Goal: Transaction & Acquisition: Purchase product/service

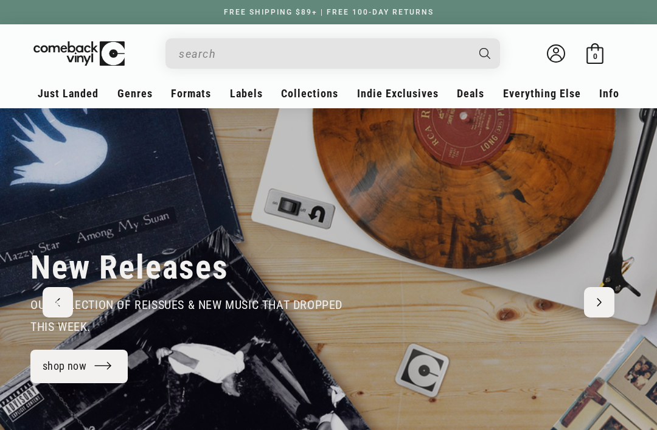
click at [397, 50] on input "When autocomplete results are available use up and down arrows to review and en…" at bounding box center [323, 53] width 288 height 25
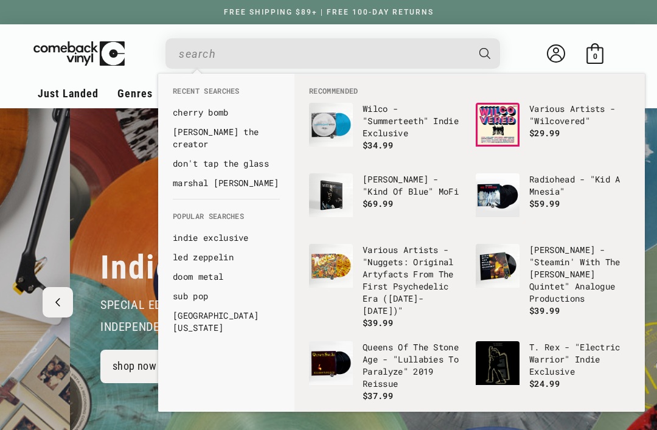
scroll to position [0, 657]
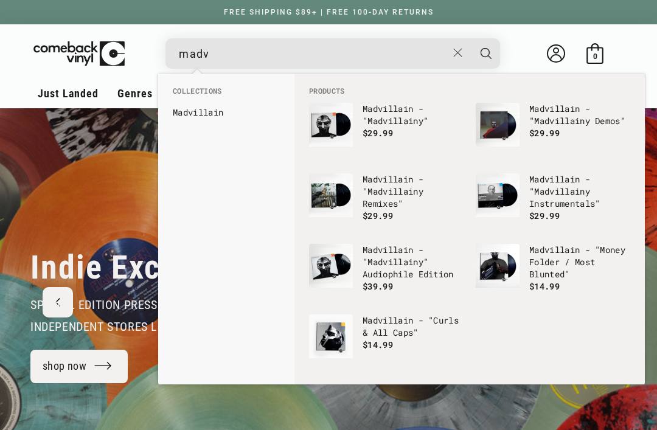
type input "madv"
click at [217, 117] on link "Madv illain" at bounding box center [226, 112] width 107 height 12
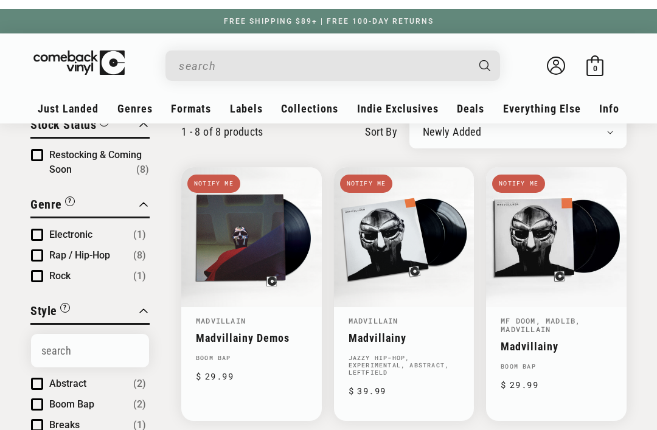
scroll to position [88, 0]
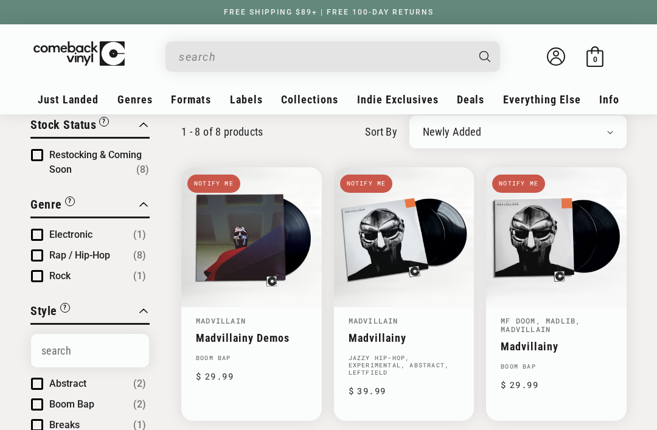
click at [444, 331] on link "Madvillainy" at bounding box center [404, 337] width 111 height 13
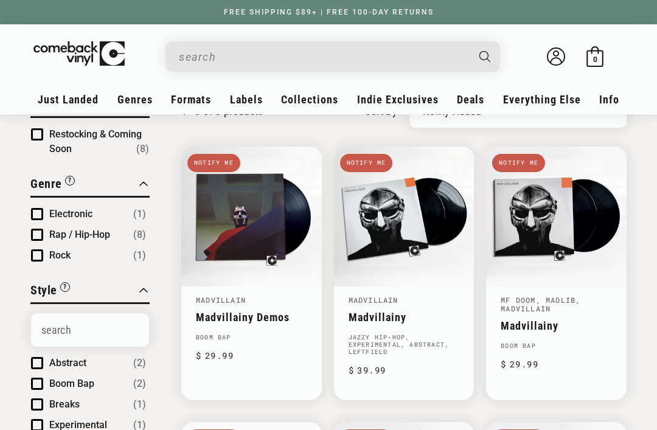
scroll to position [114, 0]
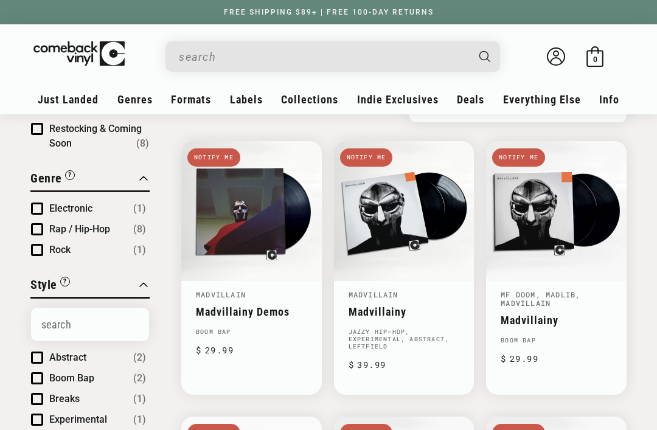
click at [557, 314] on link "Madvillainy" at bounding box center [556, 320] width 111 height 13
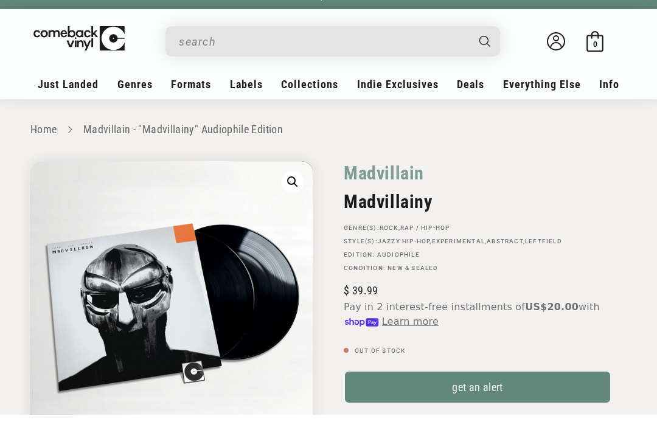
scroll to position [16, 0]
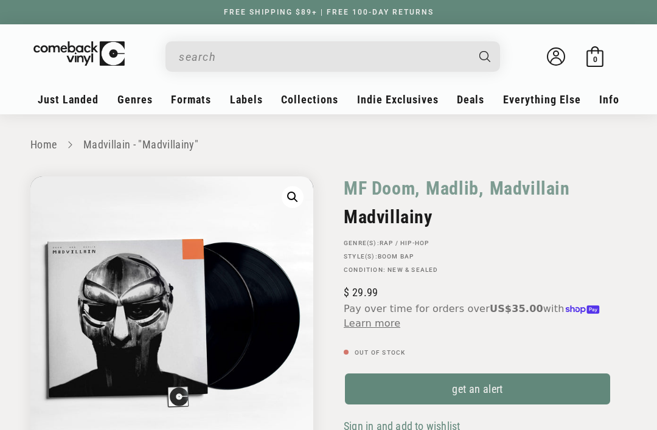
click at [441, 61] on input "When autocomplete results are available use up and down arrows to review and en…" at bounding box center [323, 56] width 288 height 25
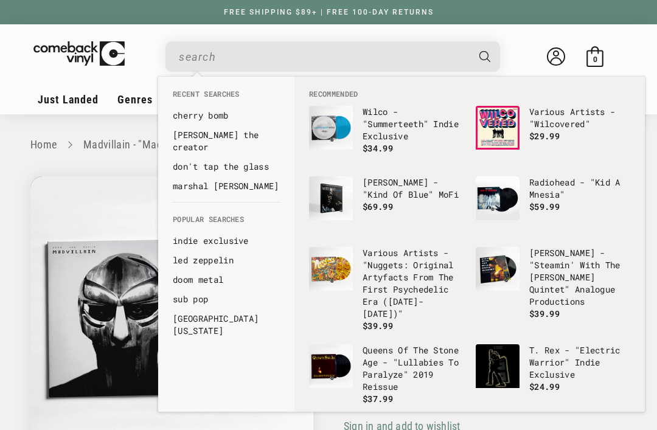
click at [136, 200] on img "Gallery Viewer" at bounding box center [171, 317] width 283 height 283
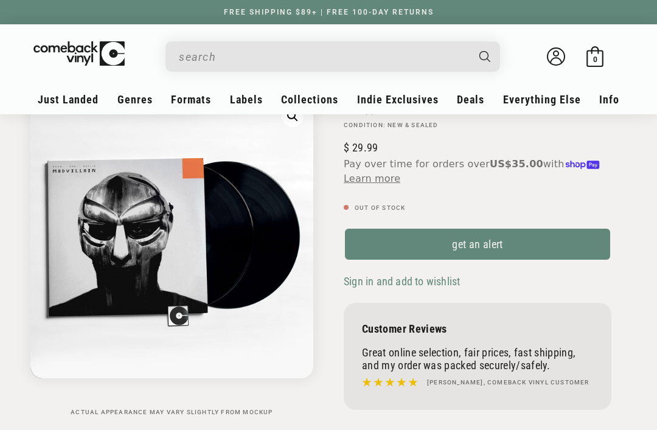
scroll to position [144, 0]
